Goal: Transaction & Acquisition: Obtain resource

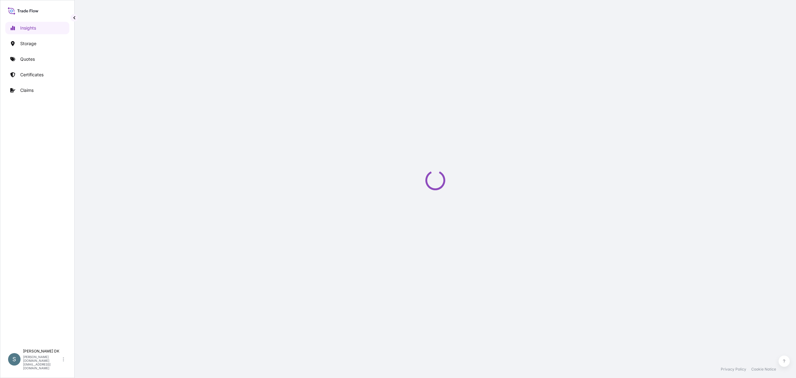
select select "2025"
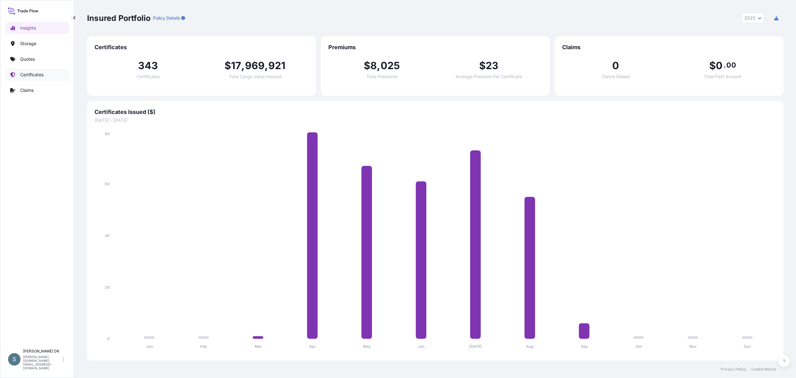
click at [26, 77] on p "Certificates" at bounding box center [31, 75] width 23 height 6
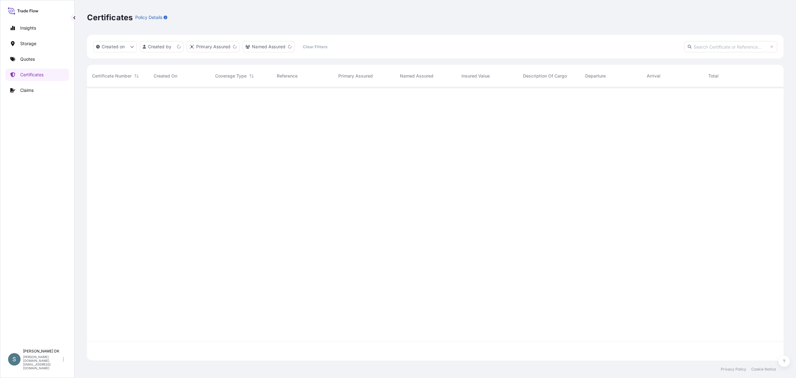
scroll to position [270, 690]
click at [26, 57] on p "Quotes" at bounding box center [27, 59] width 15 height 6
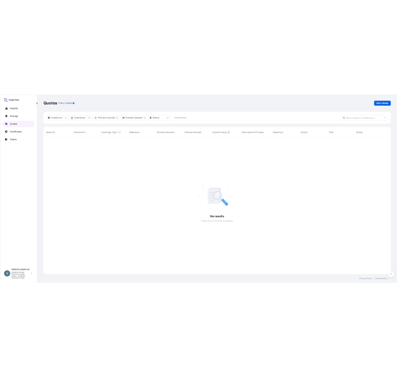
scroll to position [270, 690]
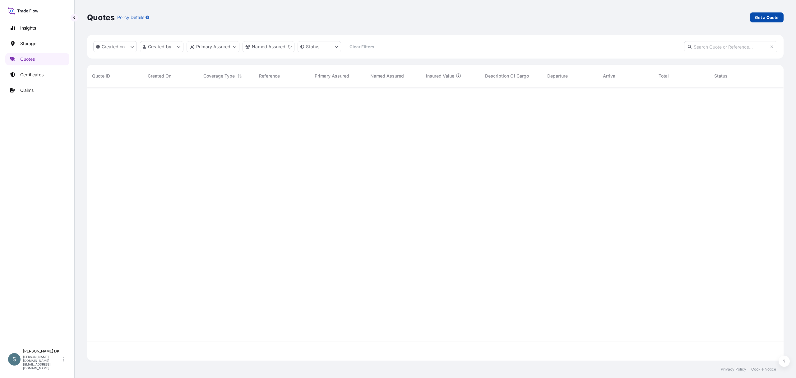
click at [763, 17] on p "Get a Quote" at bounding box center [767, 17] width 24 height 6
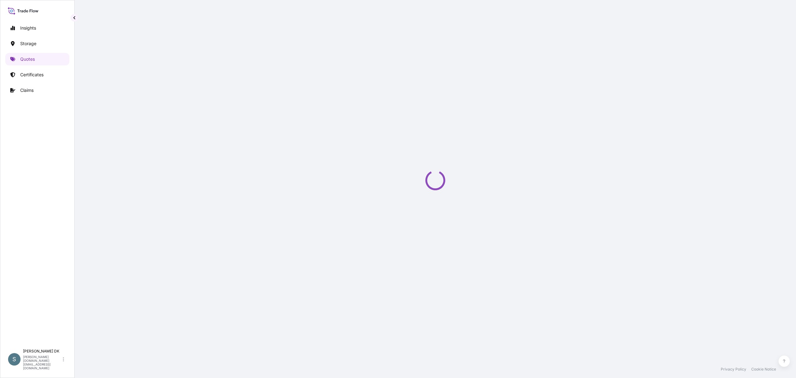
select select "Water"
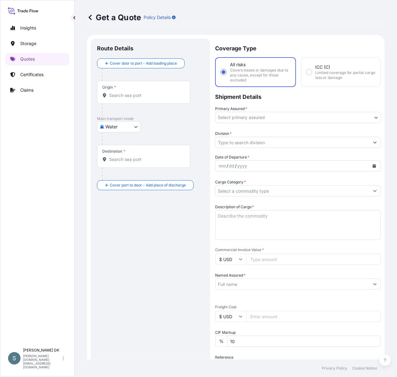
click at [121, 101] on div "Origin *" at bounding box center [143, 92] width 93 height 23
click at [121, 99] on input "Origin *" at bounding box center [145, 95] width 73 height 6
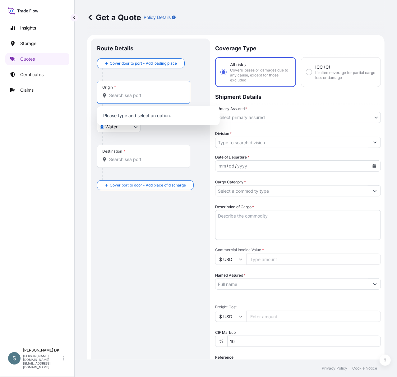
click at [121, 97] on input "Origin *" at bounding box center [145, 95] width 73 height 6
paste input "DKAAR"
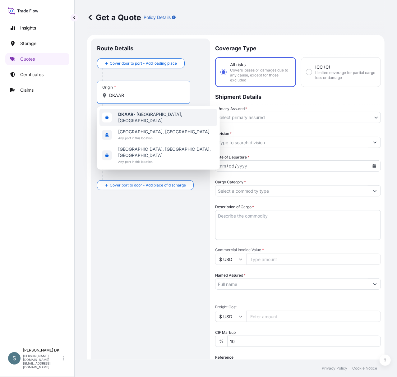
click at [142, 118] on span "DKAAR - [GEOGRAPHIC_DATA], [GEOGRAPHIC_DATA]" at bounding box center [166, 117] width 97 height 12
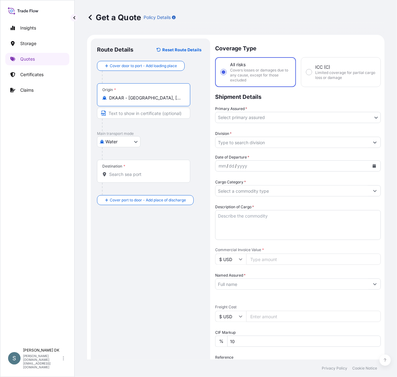
type input "DKAAR - [GEOGRAPHIC_DATA], [GEOGRAPHIC_DATA]"
click at [128, 172] on input "Destination *" at bounding box center [145, 174] width 73 height 6
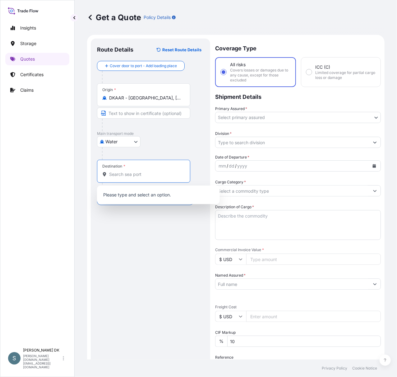
paste input "KRICN"
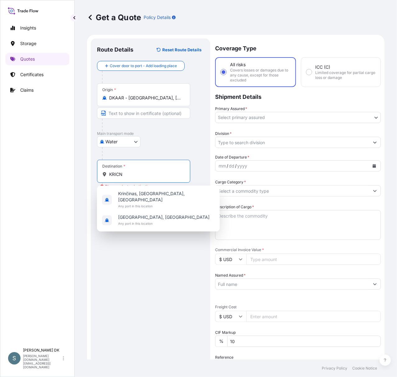
drag, startPoint x: 127, startPoint y: 177, endPoint x: 104, endPoint y: 177, distance: 23.3
click at [104, 177] on div "KRICN" at bounding box center [143, 174] width 83 height 6
paste input "[GEOGRAPHIC_DATA], [GEOGRAPHIC_DATA]"
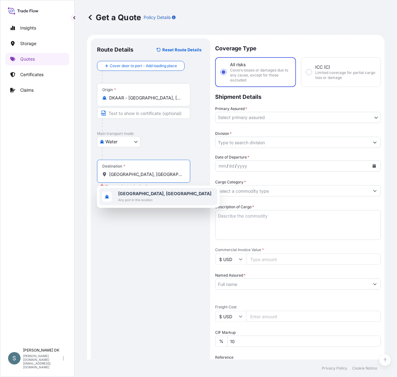
click at [151, 195] on b "[GEOGRAPHIC_DATA], [GEOGRAPHIC_DATA]" at bounding box center [164, 193] width 93 height 5
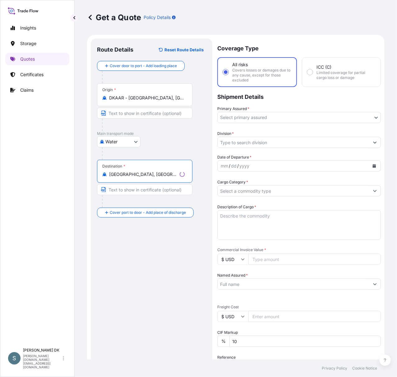
type input "[GEOGRAPHIC_DATA], [GEOGRAPHIC_DATA]"
click at [157, 284] on div "Route Details Reset Route Details Cover door to port - Add loading place Place …" at bounding box center [151, 266] width 109 height 442
click at [345, 116] on body "0 options available. 1 option available. Insights Storage Quotes Certificates C…" at bounding box center [198, 188] width 397 height 377
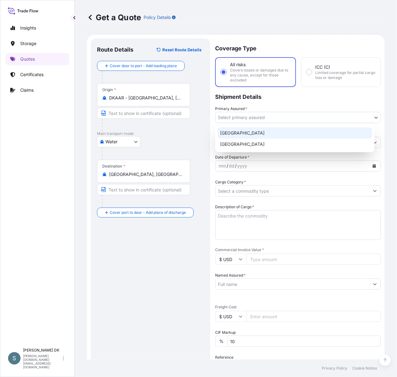
click at [248, 136] on div "[GEOGRAPHIC_DATA]" at bounding box center [295, 133] width 155 height 11
select select "31589"
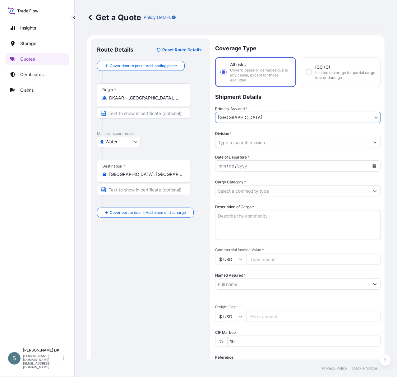
click at [295, 144] on input "Division *" at bounding box center [293, 142] width 154 height 11
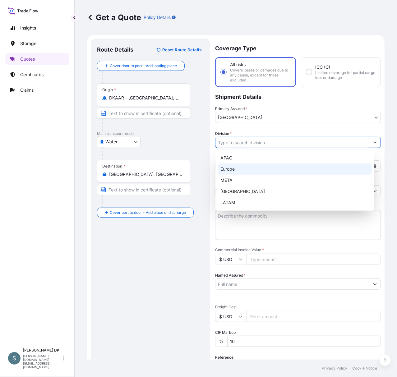
click at [238, 173] on div "Europe" at bounding box center [295, 169] width 154 height 11
type input "Europe"
click at [370, 165] on div "Europe" at bounding box center [295, 169] width 154 height 11
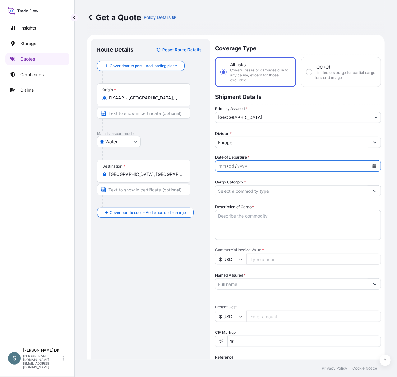
click at [373, 165] on icon "Calendar" at bounding box center [375, 166] width 4 height 4
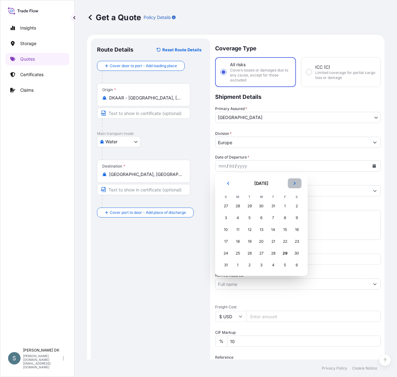
click at [294, 182] on icon "Next" at bounding box center [295, 184] width 4 height 4
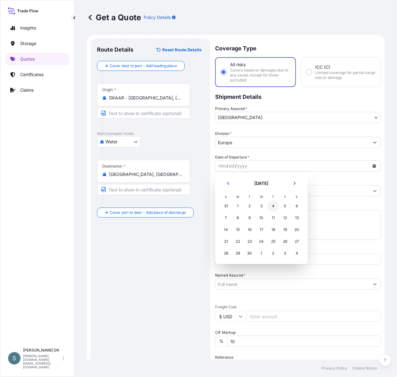
click at [273, 207] on div "4" at bounding box center [273, 206] width 11 height 11
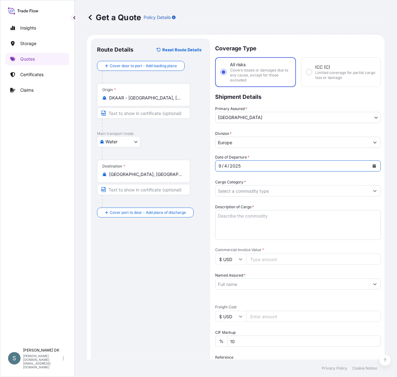
click at [283, 194] on input "Cargo Category *" at bounding box center [293, 190] width 154 height 11
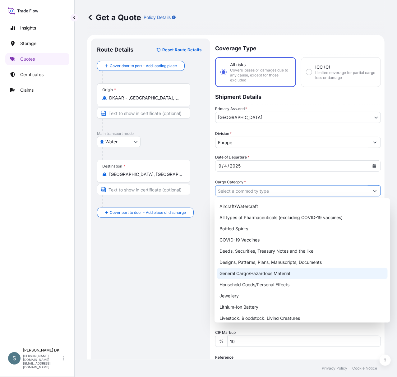
click at [276, 272] on div "General Cargo/Hazardous Material" at bounding box center [302, 273] width 171 height 11
type input "General Cargo/Hazardous Material"
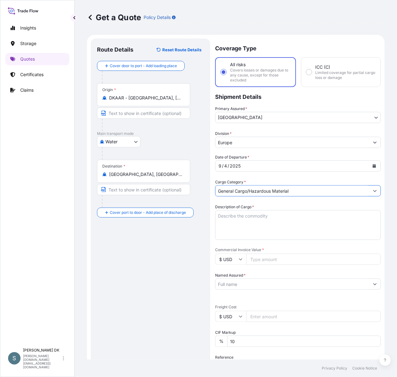
drag, startPoint x: 151, startPoint y: 254, endPoint x: 157, endPoint y: 258, distance: 7.3
click at [152, 254] on div "Route Details Reset Route Details Cover door to port - Add loading place Place …" at bounding box center [150, 266] width 107 height 442
click at [251, 213] on textarea "Description of Cargo *" at bounding box center [298, 225] width 166 height 30
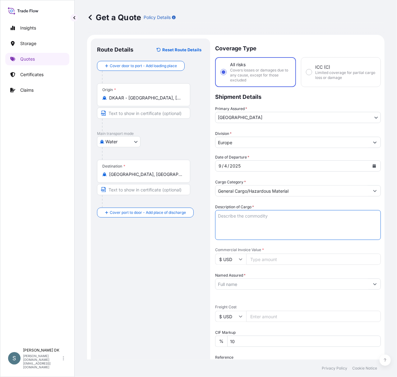
paste textarea "SANAL SQ, [MEDICAL_DATA] (NaCl) CHEMICAL PURE QUALITY"
click at [217, 223] on textarea "SANAL SQ, [MEDICAL_DATA] (NaCl) CHEMICAL PURE QUALITY" at bounding box center [298, 225] width 166 height 30
type textarea "SANAL SQ, [MEDICAL_DATA] (NaCl) CHEMICAL PURE QUALITY"
click at [279, 259] on input "Commercial Invoice Value *" at bounding box center [313, 259] width 135 height 11
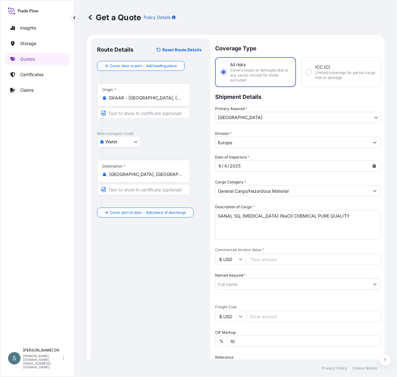
click at [252, 260] on input "Commercial Invoice Value *" at bounding box center [313, 259] width 135 height 11
type input "12650"
click at [250, 283] on input "Named Assured *" at bounding box center [293, 284] width 154 height 11
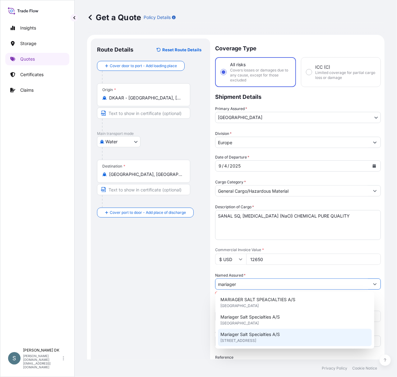
click at [268, 335] on span "Mariager Salt Specialties A/S" at bounding box center [249, 335] width 59 height 6
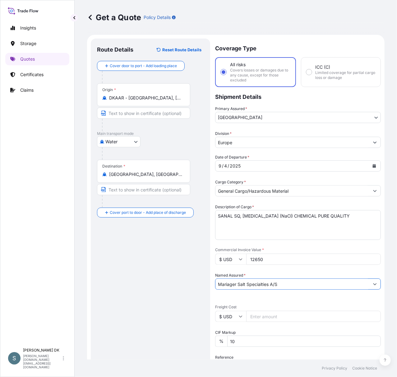
type input "Mariager Salt Specialties A/S"
click at [140, 246] on div "Route Details Reset Route Details Cover door to port - Add loading place Place …" at bounding box center [150, 266] width 107 height 442
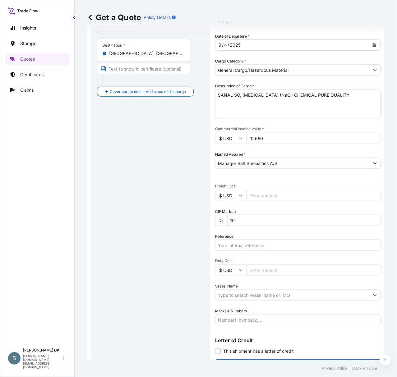
scroll to position [124, 0]
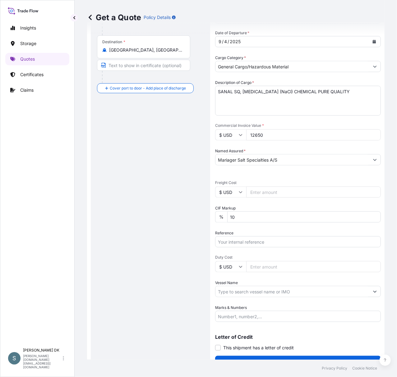
click at [262, 192] on input "Freight Cost" at bounding box center [313, 192] width 135 height 11
paste input "1914.47"
click at [269, 193] on input "1914.47" at bounding box center [313, 192] width 135 height 11
drag, startPoint x: 270, startPoint y: 190, endPoint x: 223, endPoint y: 190, distance: 47.3
click at [223, 190] on div "$ USD 1914.47" at bounding box center [298, 192] width 166 height 11
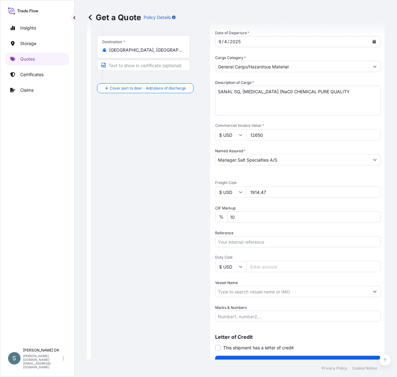
paste input "390.8"
type input "1390.8"
click at [151, 214] on div "Route Details Reset Route Details Cover door to port - Add loading place Place …" at bounding box center [150, 141] width 107 height 442
click at [236, 244] on input "Reference" at bounding box center [298, 241] width 166 height 11
paste input "DK1001019977"
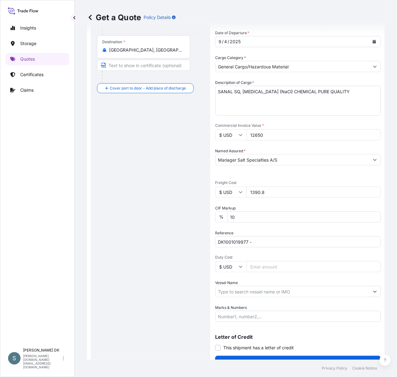
click at [268, 241] on input "DK1001019977 -" at bounding box center [298, 241] width 166 height 11
paste input "2517252"
type input "DK1001019977 - 2517252"
click at [255, 290] on input "Vessel Name" at bounding box center [293, 291] width 154 height 11
paste input "MSC [PERSON_NAME]"
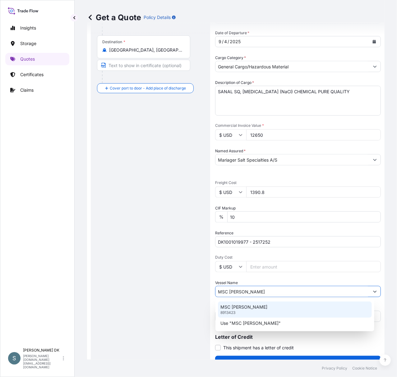
click at [257, 310] on p "MSC [PERSON_NAME]" at bounding box center [243, 307] width 47 height 6
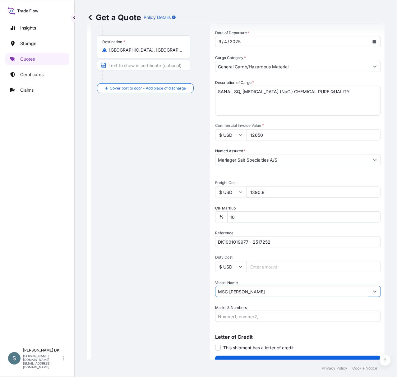
type input "MSC [PERSON_NAME]"
drag, startPoint x: 156, startPoint y: 275, endPoint x: 164, endPoint y: 274, distance: 7.6
click at [157, 275] on div "Route Details Reset Route Details Cover door to port - Add loading place Place …" at bounding box center [150, 141] width 107 height 442
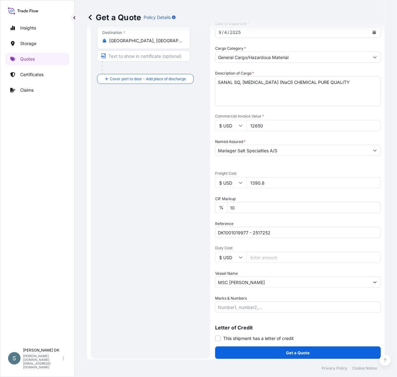
scroll to position [136, 0]
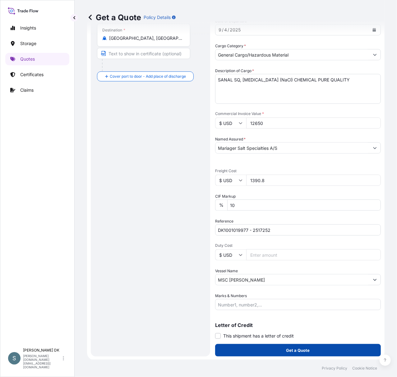
click at [302, 350] on p "Get a Quote" at bounding box center [298, 350] width 24 height 6
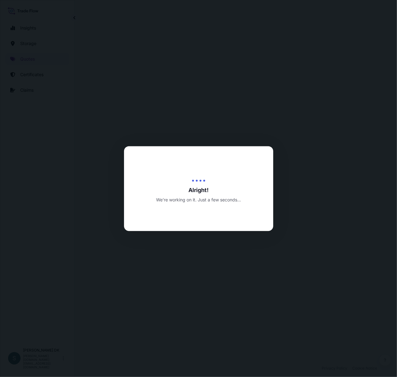
select select "Water"
select select "31589"
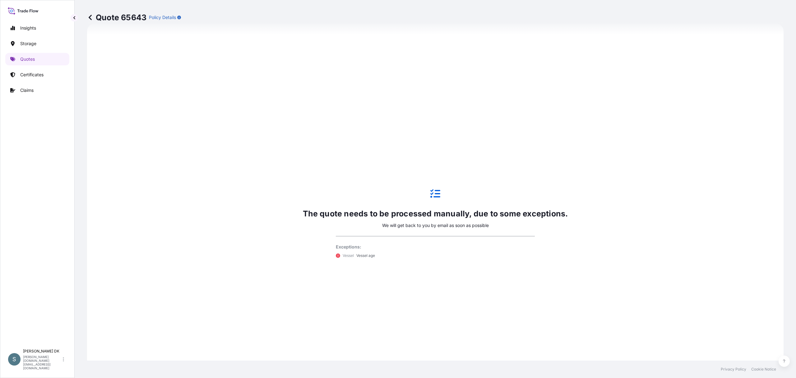
scroll to position [369, 0]
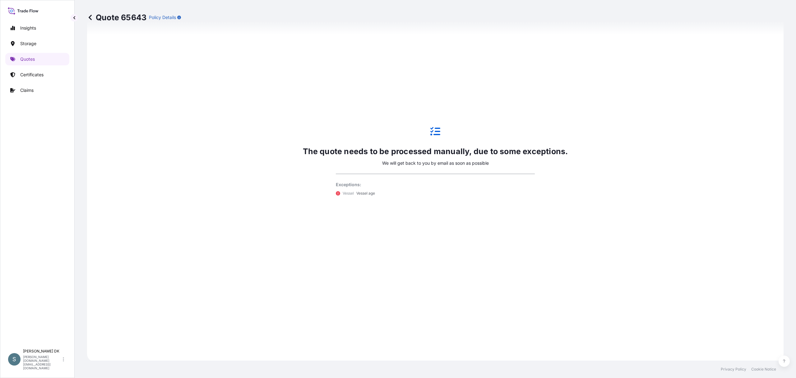
click at [31, 155] on div "Insights Storage Quotes Certificates Claims" at bounding box center [37, 180] width 64 height 329
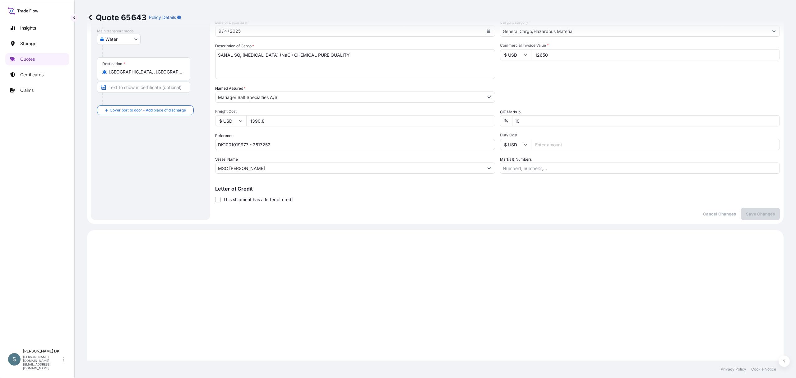
scroll to position [0, 0]
